Goal: Task Accomplishment & Management: Use online tool/utility

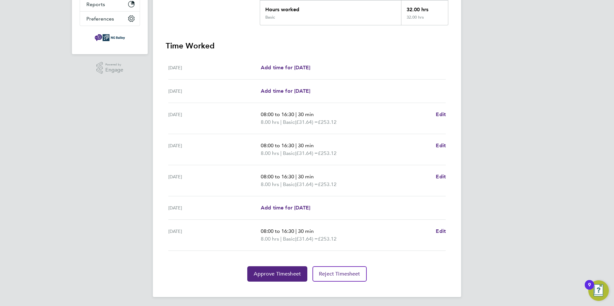
scroll to position [150, 0]
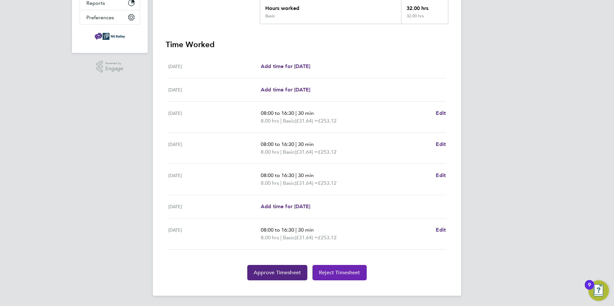
click at [342, 275] on span "Reject Timesheet" at bounding box center [339, 273] width 41 height 6
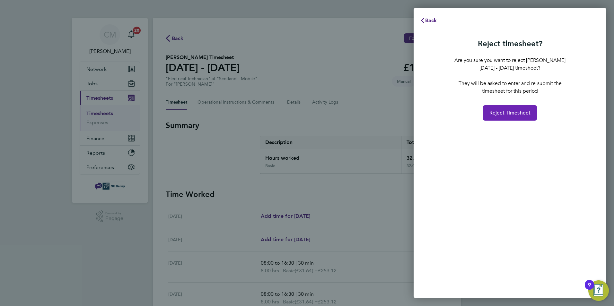
click at [508, 111] on span "Reject Timesheet" at bounding box center [509, 113] width 41 height 6
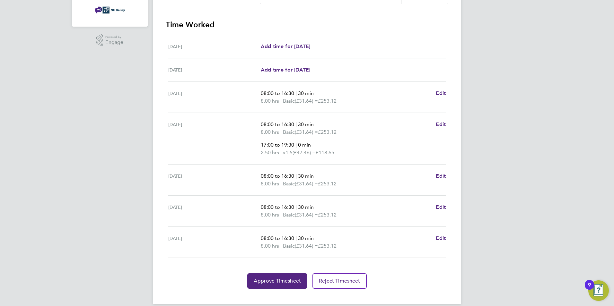
scroll to position [185, 0]
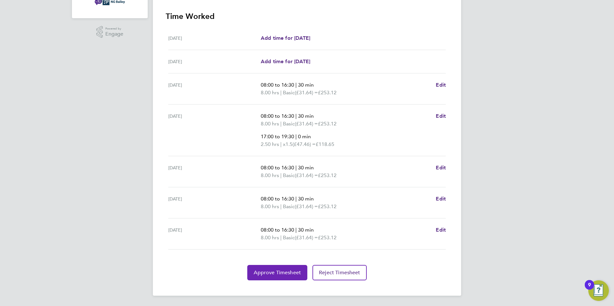
click at [283, 269] on button "Approve Timesheet" at bounding box center [277, 272] width 60 height 15
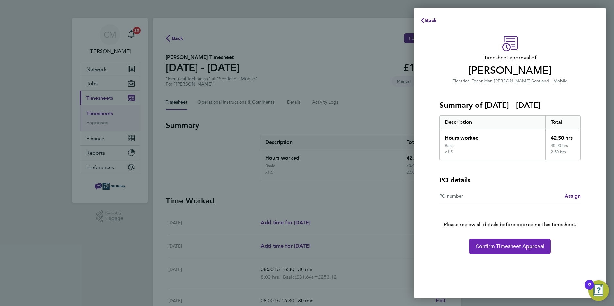
click at [524, 246] on span "Confirm Timesheet Approval" at bounding box center [509, 246] width 69 height 6
